Goal: Information Seeking & Learning: Learn about a topic

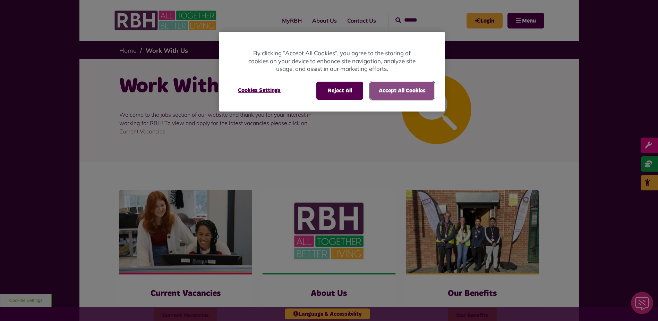
click at [426, 87] on button "Accept All Cookies" at bounding box center [402, 91] width 64 height 18
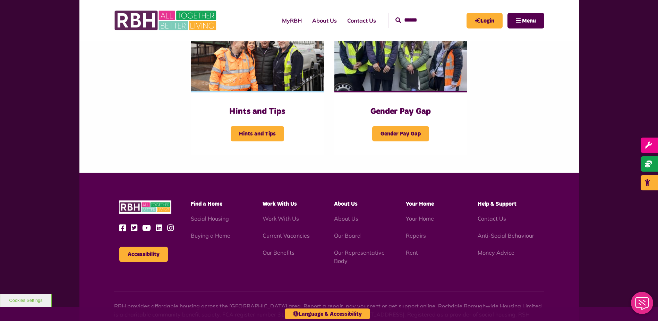
scroll to position [396, 0]
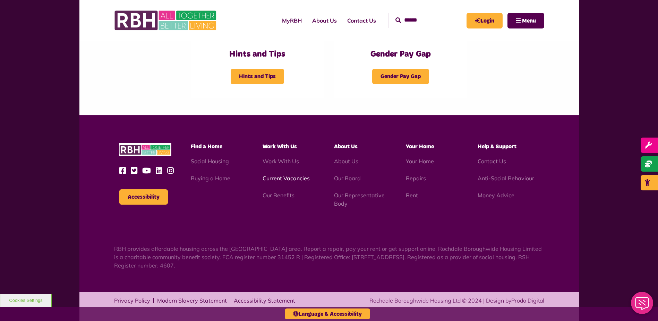
click at [277, 175] on link "Current Vacancies" at bounding box center [286, 178] width 47 height 7
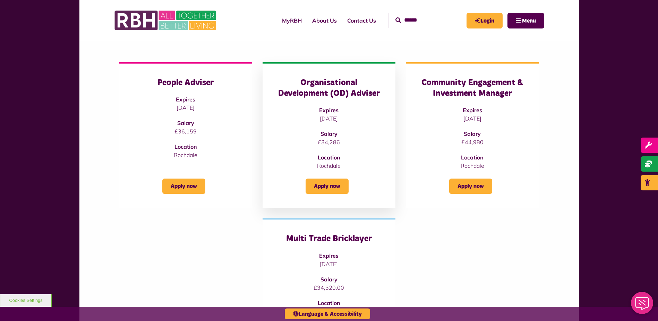
scroll to position [69, 0]
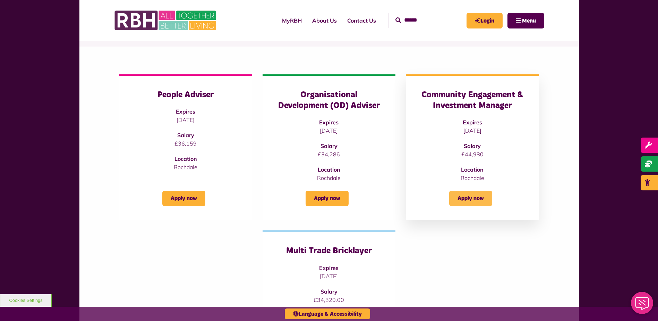
click at [474, 200] on link "Apply now" at bounding box center [471, 198] width 43 height 15
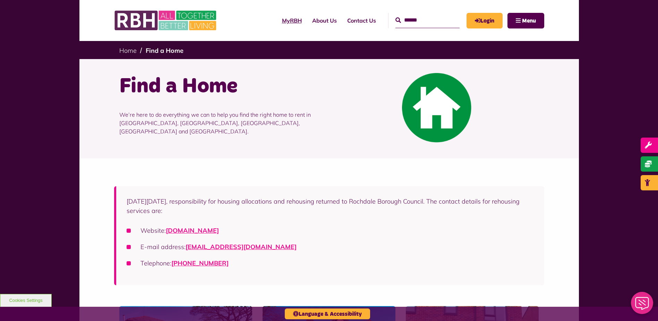
click at [282, 17] on link "MyRBH" at bounding box center [292, 20] width 30 height 19
click at [314, 18] on link "About Us" at bounding box center [324, 20] width 35 height 19
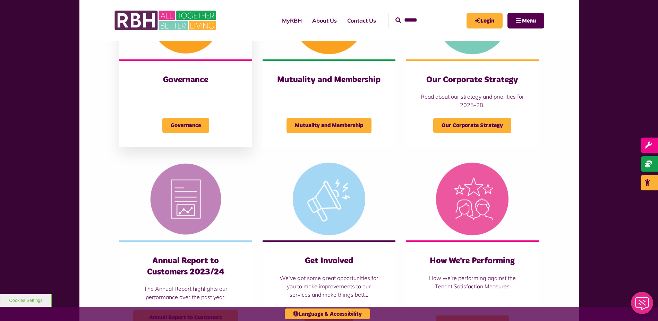
scroll to position [451, 0]
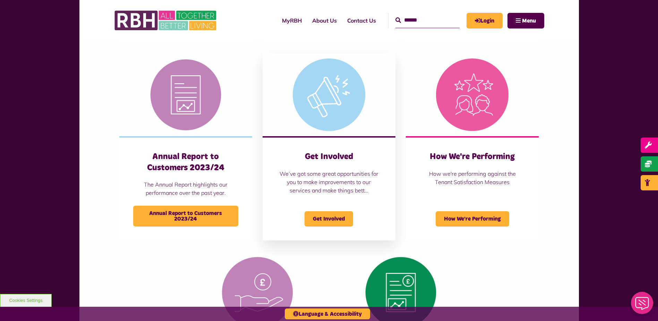
click at [338, 89] on img at bounding box center [329, 94] width 133 height 83
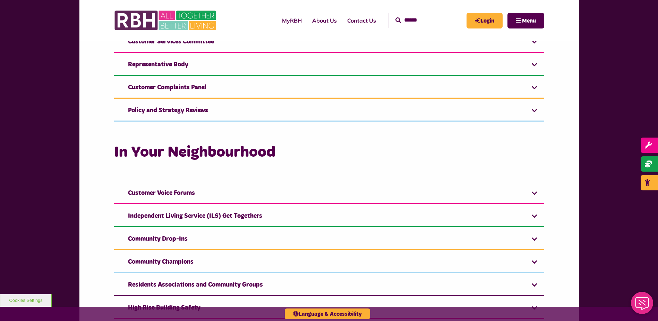
scroll to position [555, 0]
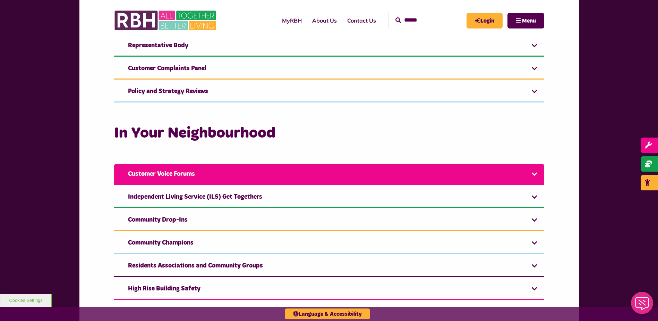
click at [180, 170] on link "Customer Voice Forums" at bounding box center [329, 174] width 430 height 21
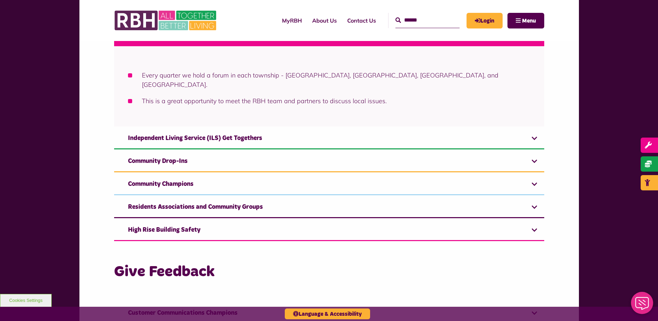
scroll to position [868, 0]
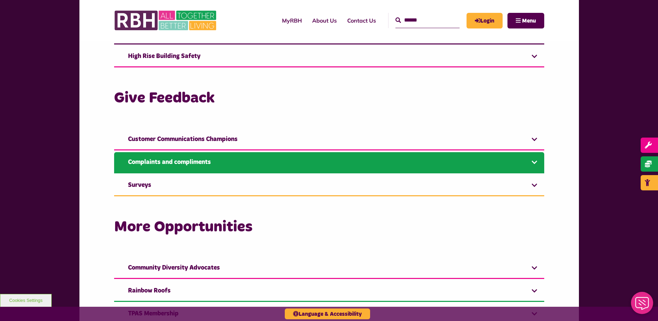
click at [203, 152] on link "Complaints and compliments" at bounding box center [329, 162] width 430 height 21
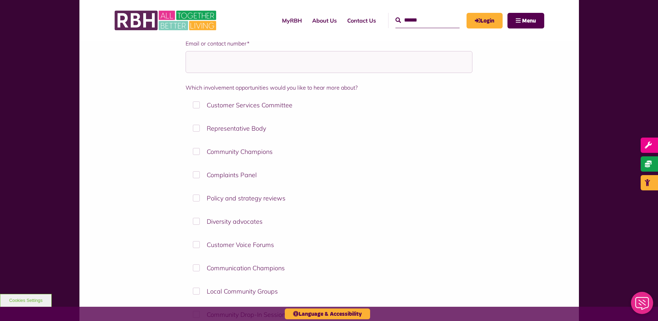
scroll to position [1922, 0]
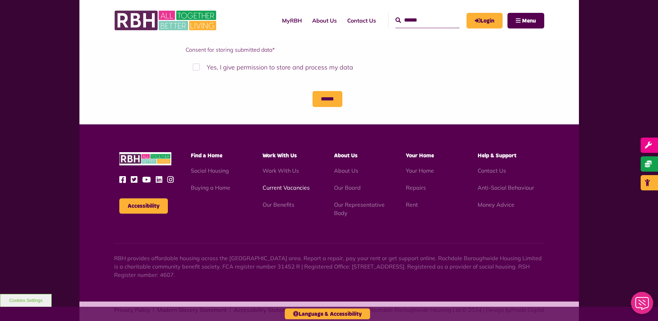
click at [285, 184] on link "Current Vacancies" at bounding box center [286, 187] width 47 height 7
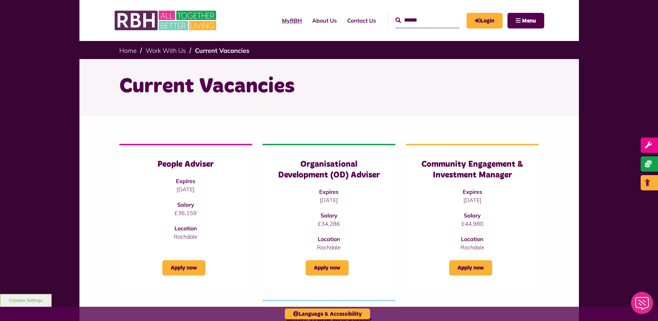
click at [280, 22] on link "MyRBH" at bounding box center [292, 20] width 30 height 19
click at [320, 19] on link "About Us" at bounding box center [324, 20] width 35 height 19
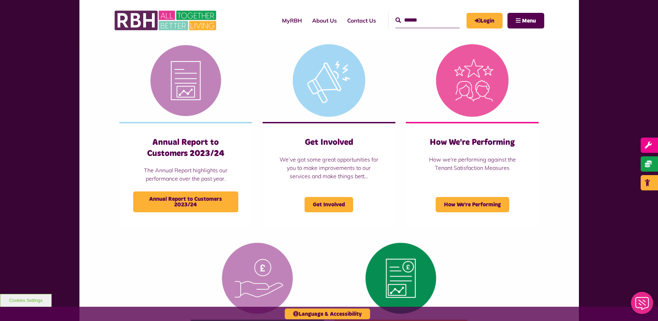
scroll to position [451, 0]
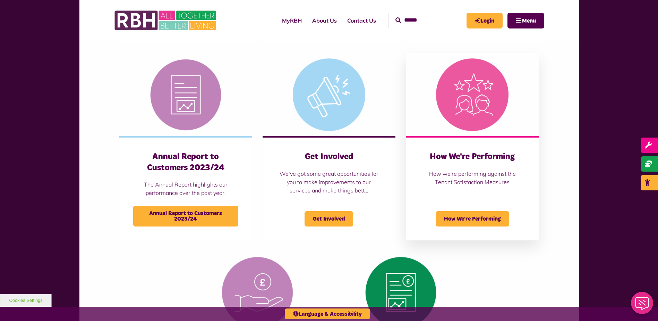
click at [440, 104] on img at bounding box center [472, 94] width 133 height 83
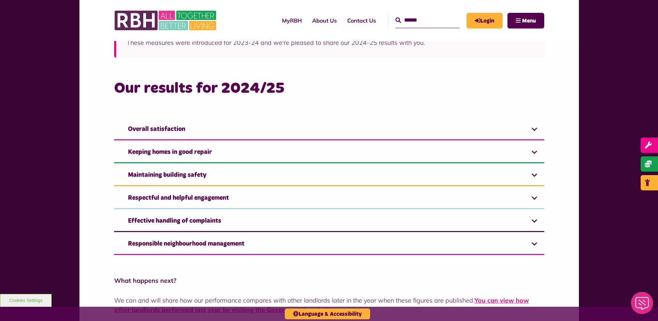
scroll to position [417, 0]
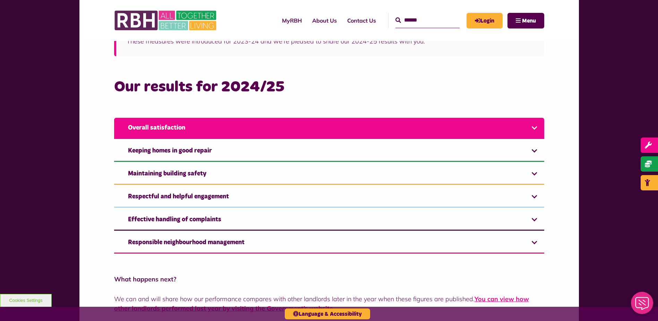
click at [247, 128] on link "Overall satisfaction" at bounding box center [329, 128] width 430 height 21
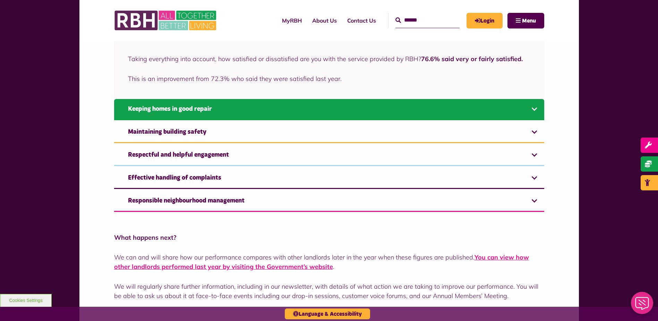
scroll to position [521, 0]
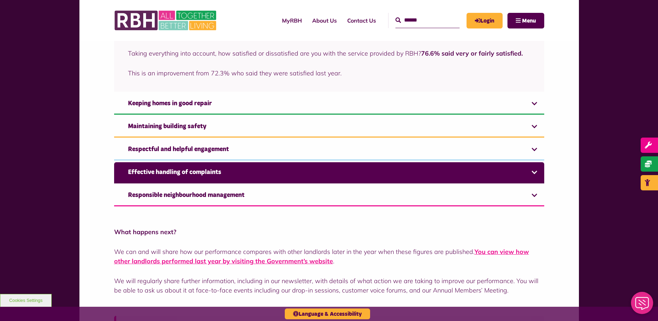
click at [223, 168] on link "Effective handling of complaints" at bounding box center [329, 172] width 430 height 21
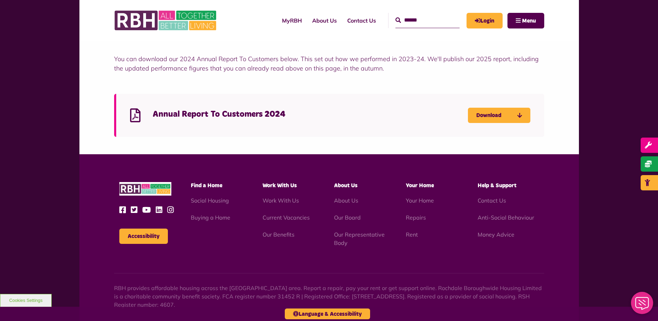
scroll to position [1147, 0]
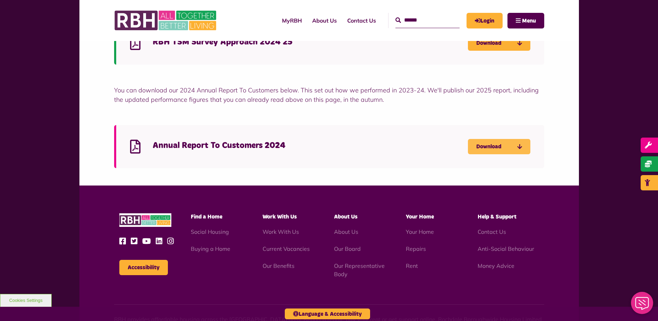
click at [0, 0] on icon "Download Annual Report To Customers 2024 - open in a new tab" at bounding box center [0, 0] width 0 height 0
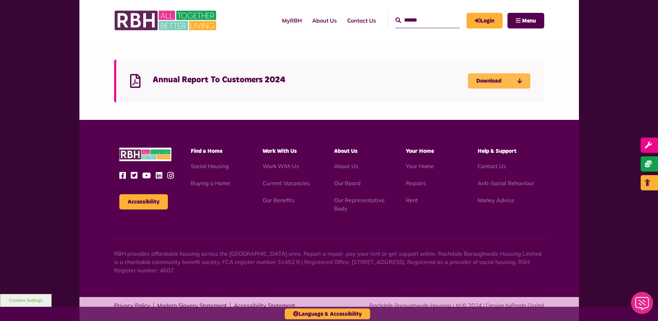
scroll to position [1217, 0]
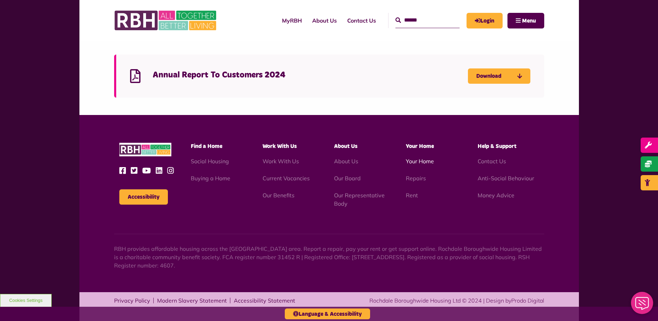
click at [413, 160] on link "Your Home" at bounding box center [420, 161] width 28 height 7
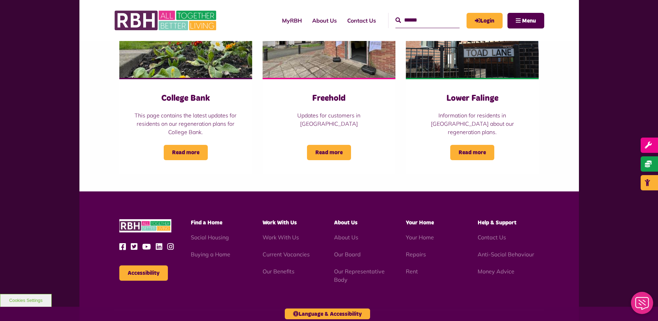
scroll to position [798, 0]
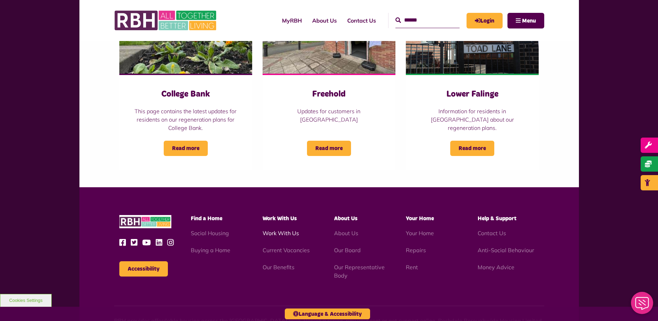
click at [288, 229] on link "Work With Us" at bounding box center [281, 232] width 36 height 7
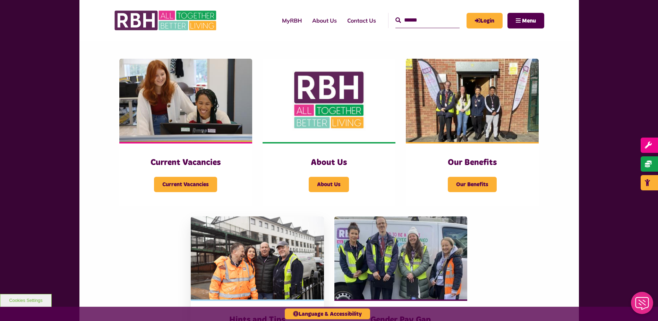
scroll to position [174, 0]
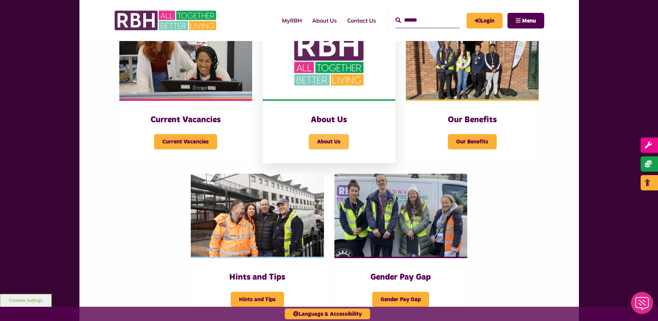
click at [324, 139] on span "About Us" at bounding box center [329, 141] width 40 height 15
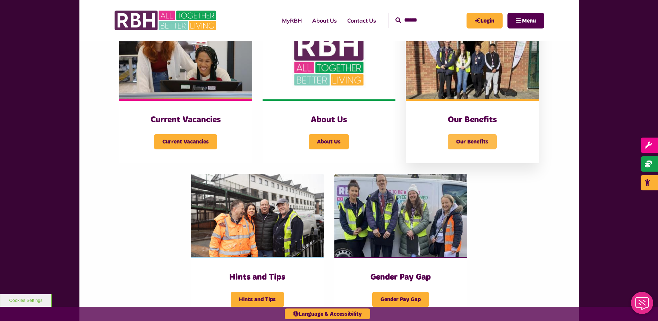
click at [463, 141] on span "Our Benefits" at bounding box center [472, 141] width 49 height 15
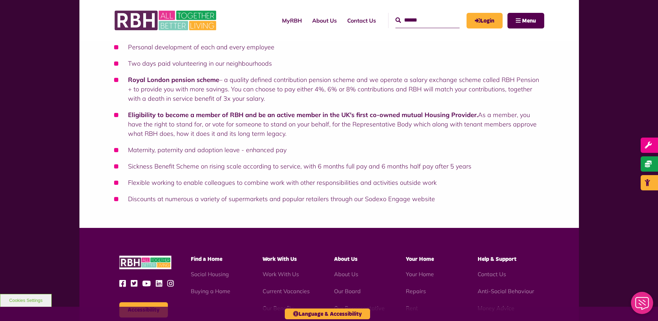
scroll to position [312, 0]
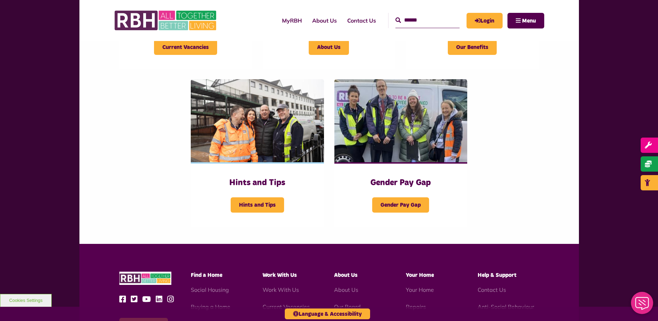
scroll to position [278, 0]
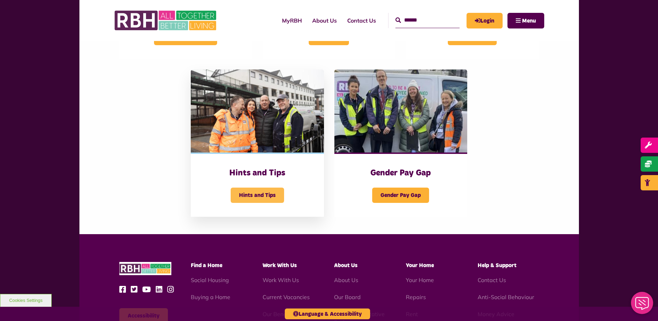
click at [258, 193] on span "Hints and Tips" at bounding box center [257, 194] width 53 height 15
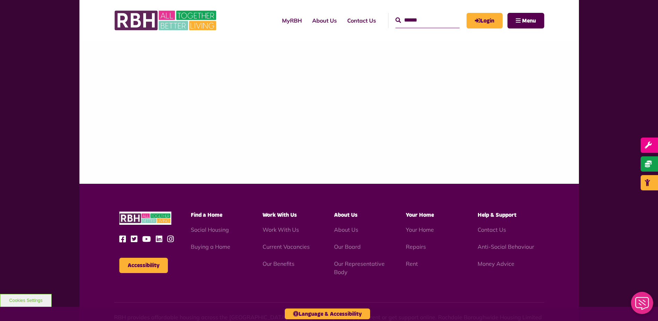
scroll to position [972, 0]
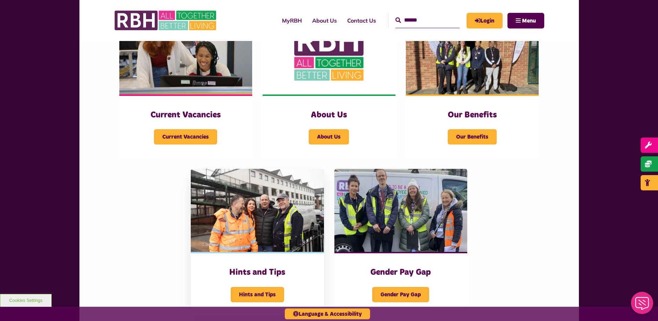
scroll to position [278, 0]
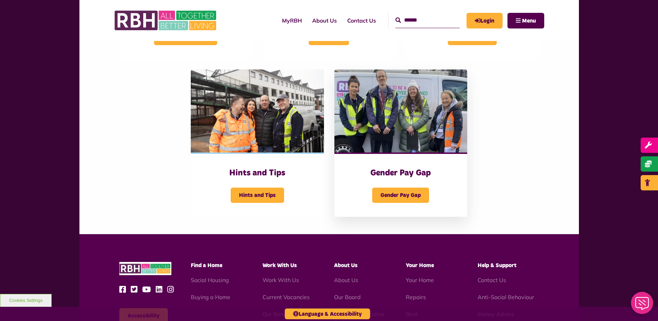
drag, startPoint x: 392, startPoint y: 127, endPoint x: 376, endPoint y: 119, distance: 17.7
click at [392, 127] on img at bounding box center [401, 110] width 133 height 83
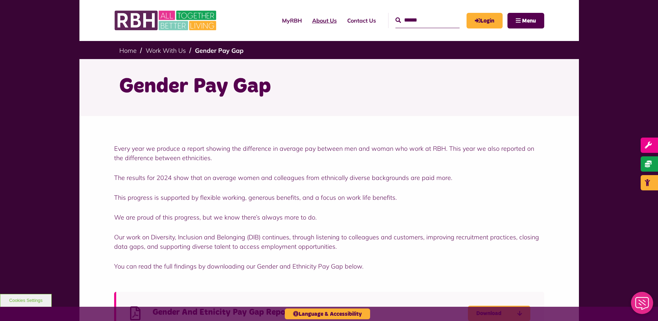
click at [312, 19] on link "About Us" at bounding box center [324, 20] width 35 height 19
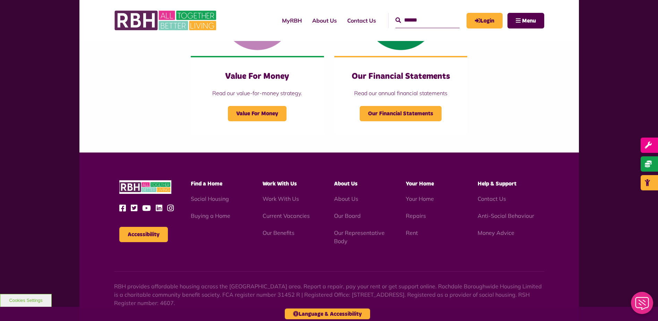
scroll to position [766, 0]
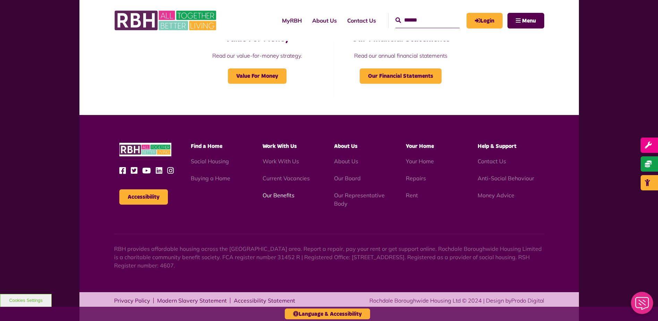
click at [276, 195] on link "Our Benefits" at bounding box center [279, 195] width 32 height 7
